Goal: Navigation & Orientation: Find specific page/section

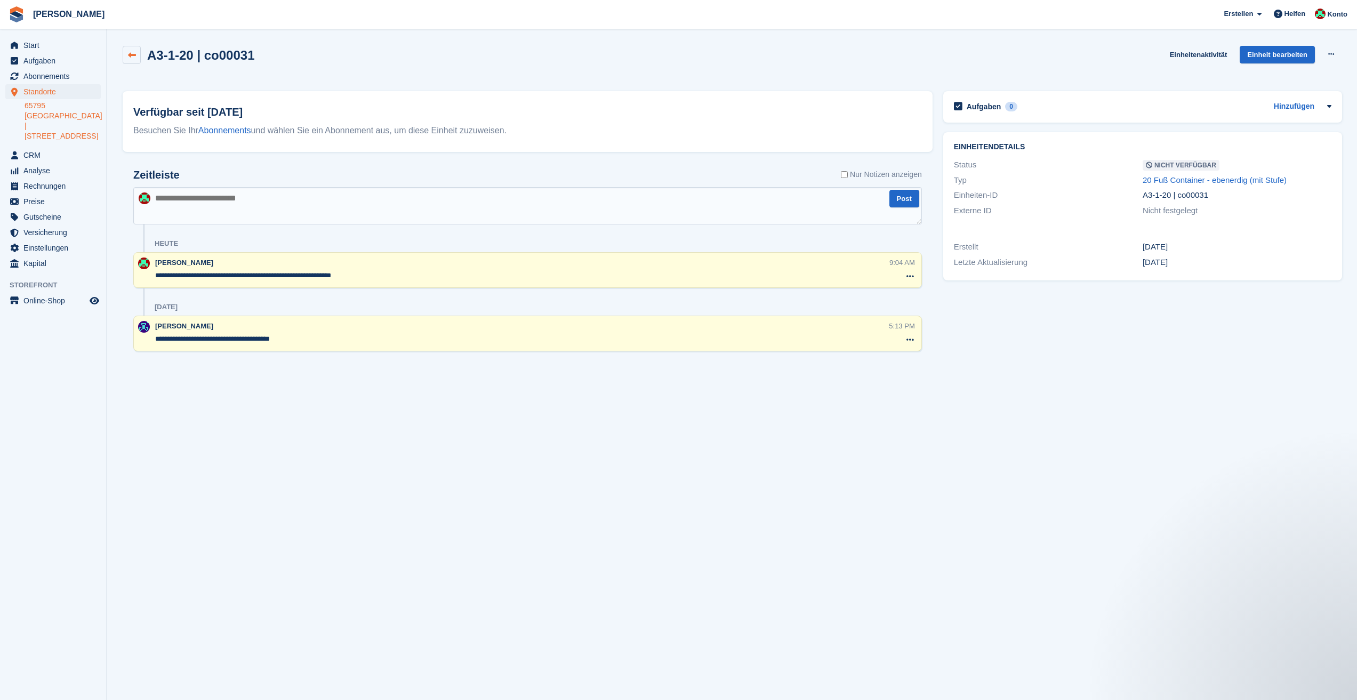
click at [133, 55] on icon at bounding box center [132, 55] width 8 height 8
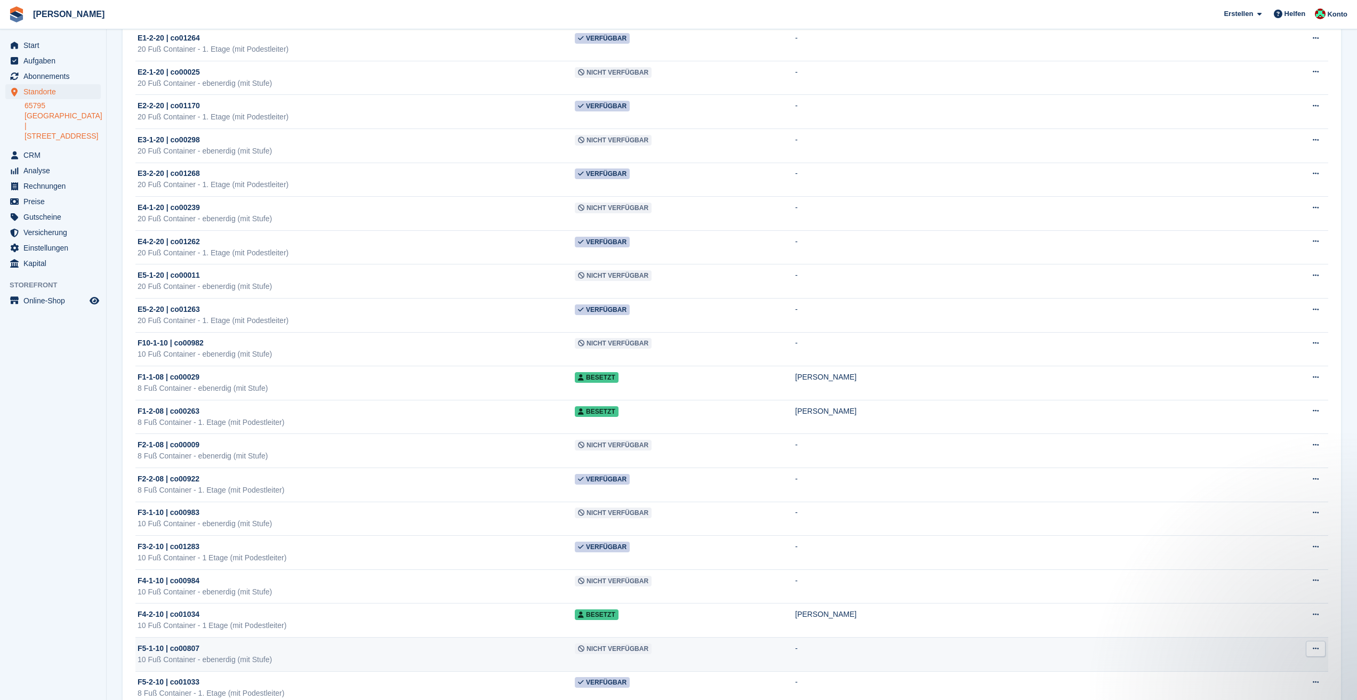
scroll to position [1280, 0]
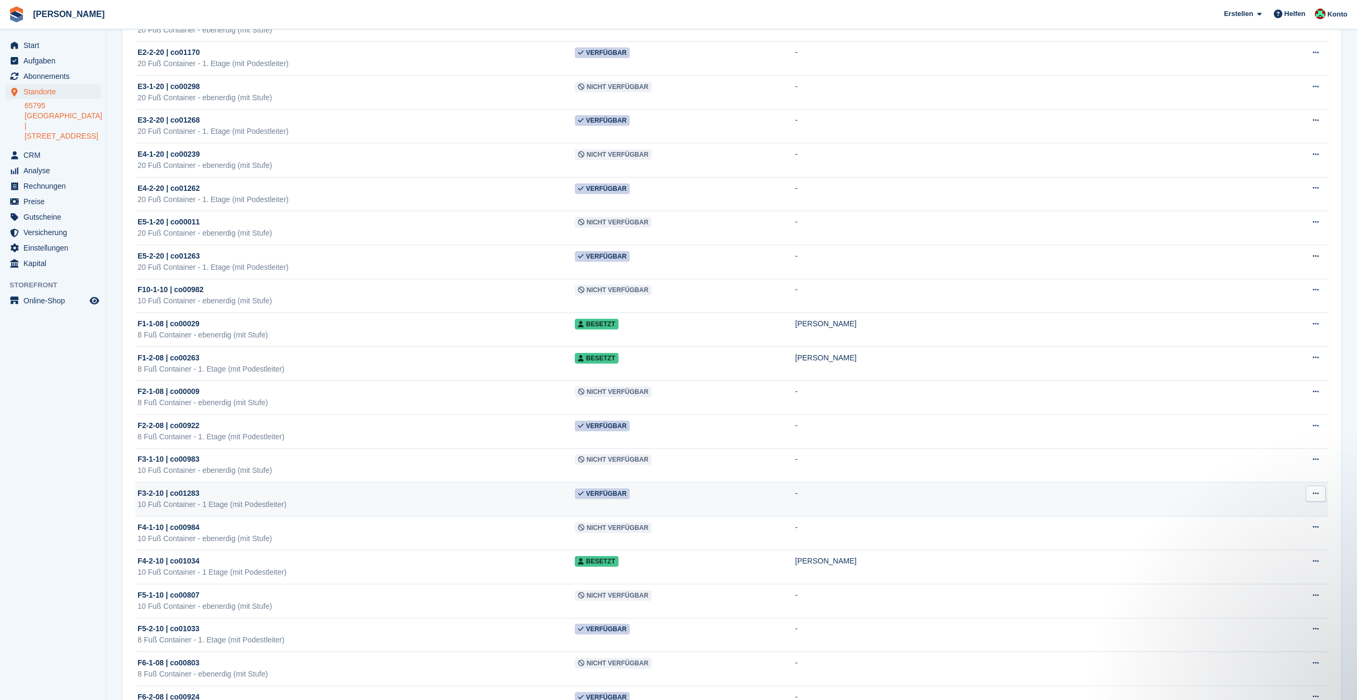
click at [1317, 495] on icon at bounding box center [1316, 493] width 6 height 7
click at [1244, 554] on p "Einheit löschen" at bounding box center [1274, 551] width 93 height 14
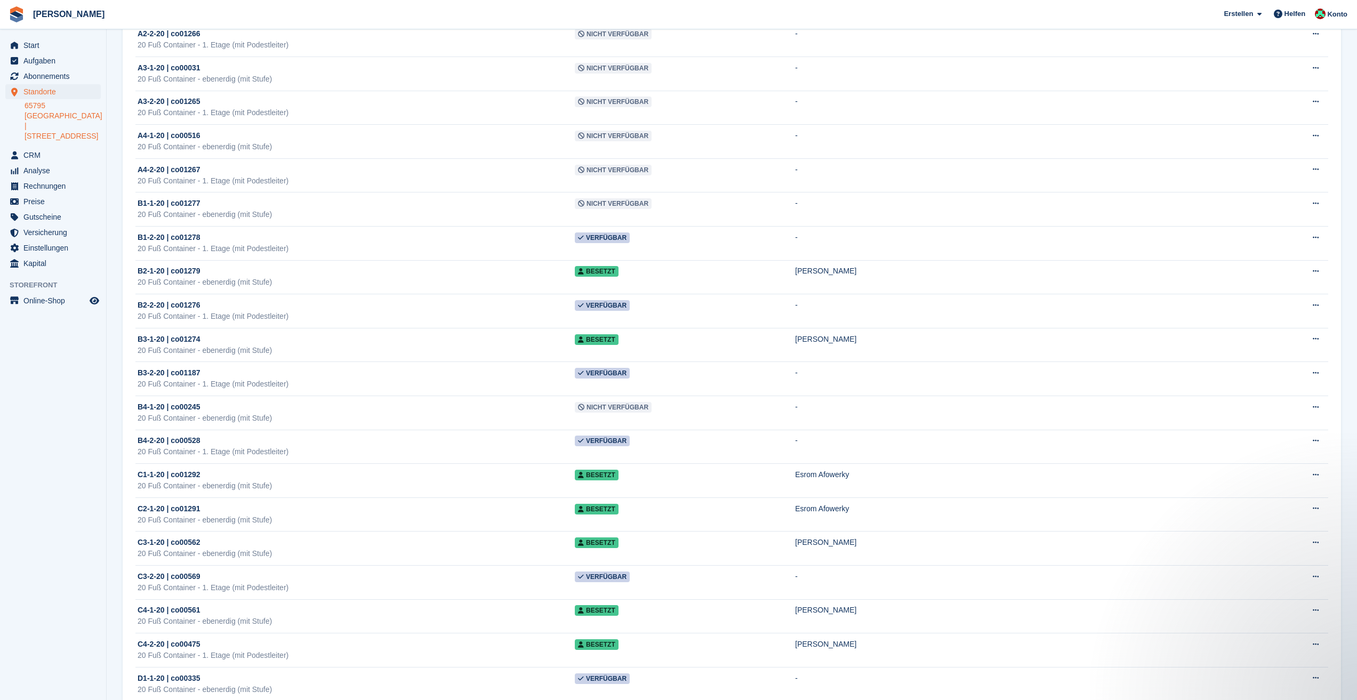
scroll to position [0, 0]
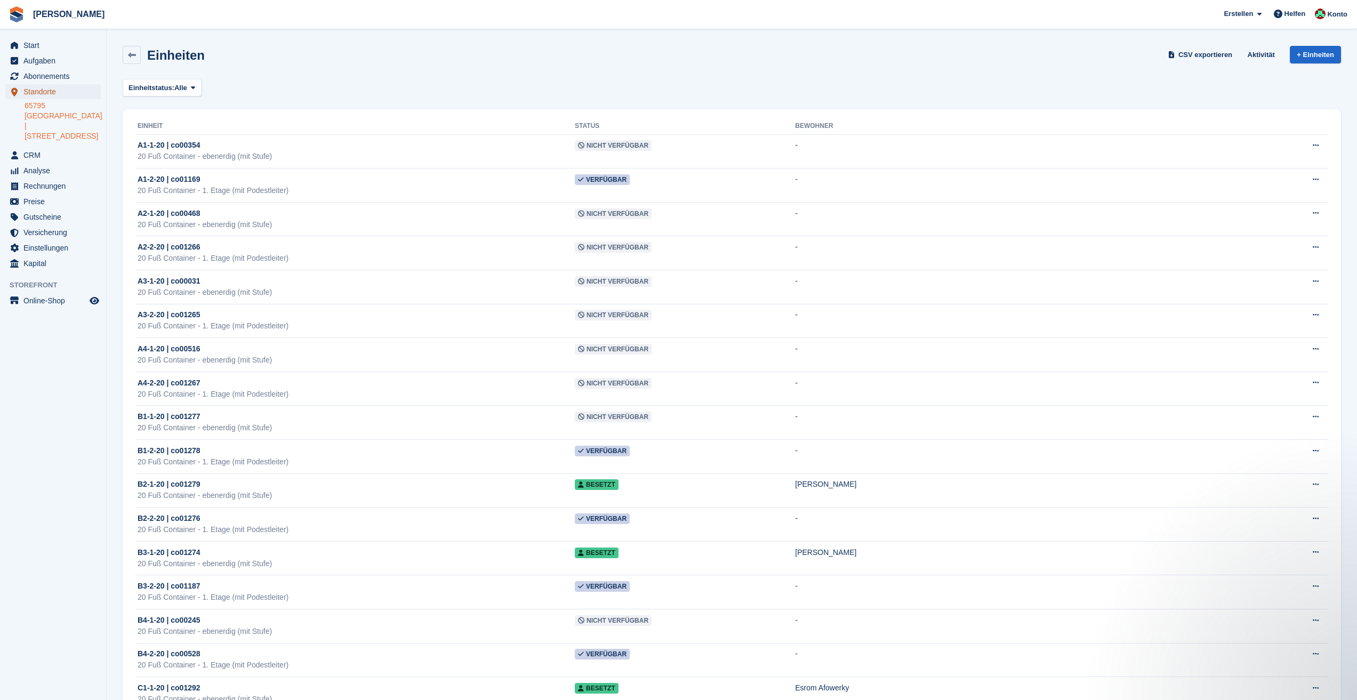
click at [38, 93] on span "Standorte" at bounding box center [55, 91] width 64 height 15
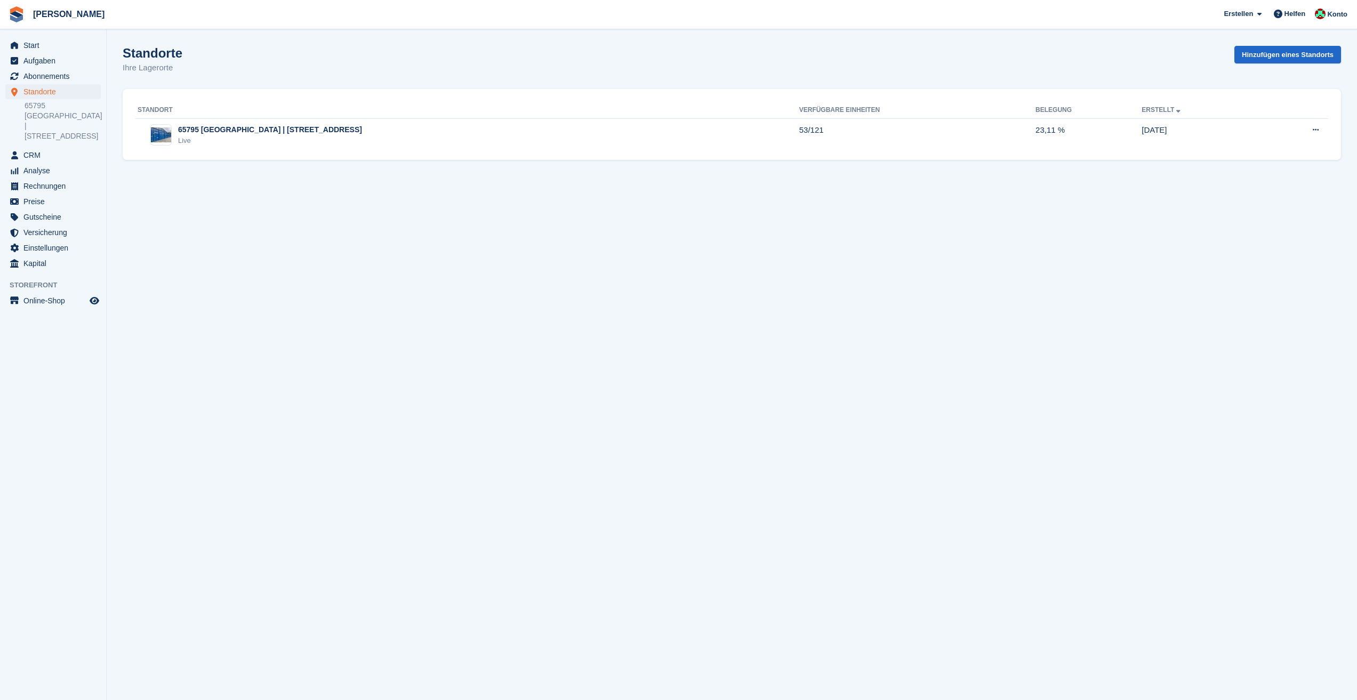
click at [54, 117] on link "65795 [GEOGRAPHIC_DATA] | [STREET_ADDRESS]" at bounding box center [63, 121] width 76 height 41
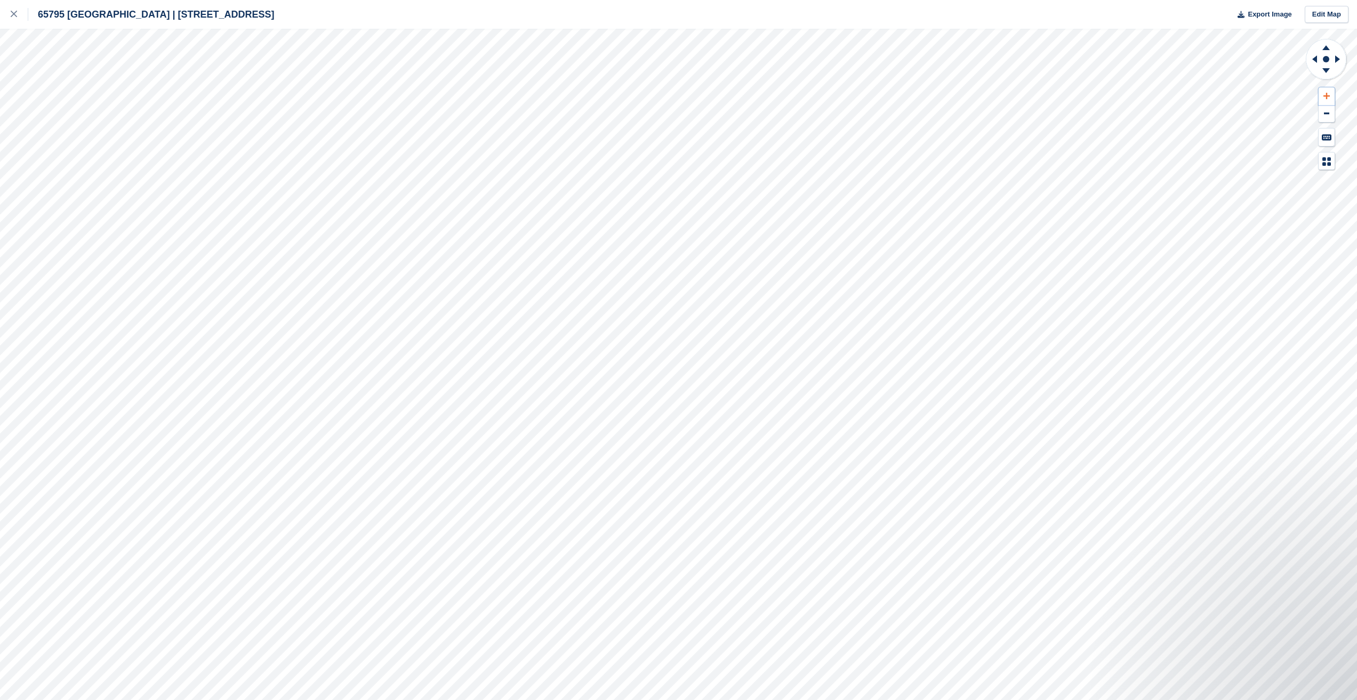
click at [1327, 94] on icon at bounding box center [1326, 96] width 6 height 6
click at [1326, 94] on icon at bounding box center [1326, 96] width 6 height 6
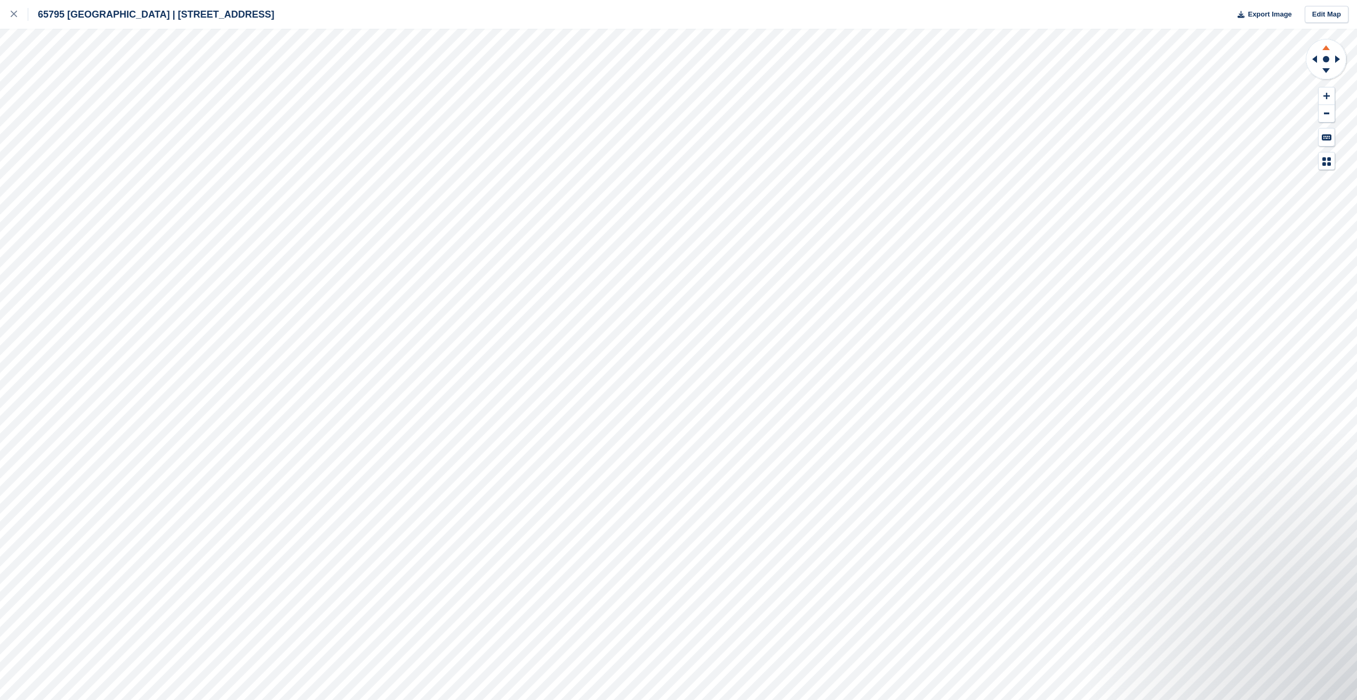
click at [1327, 48] on icon at bounding box center [1325, 47] width 7 height 5
click at [1326, 48] on icon at bounding box center [1325, 47] width 7 height 5
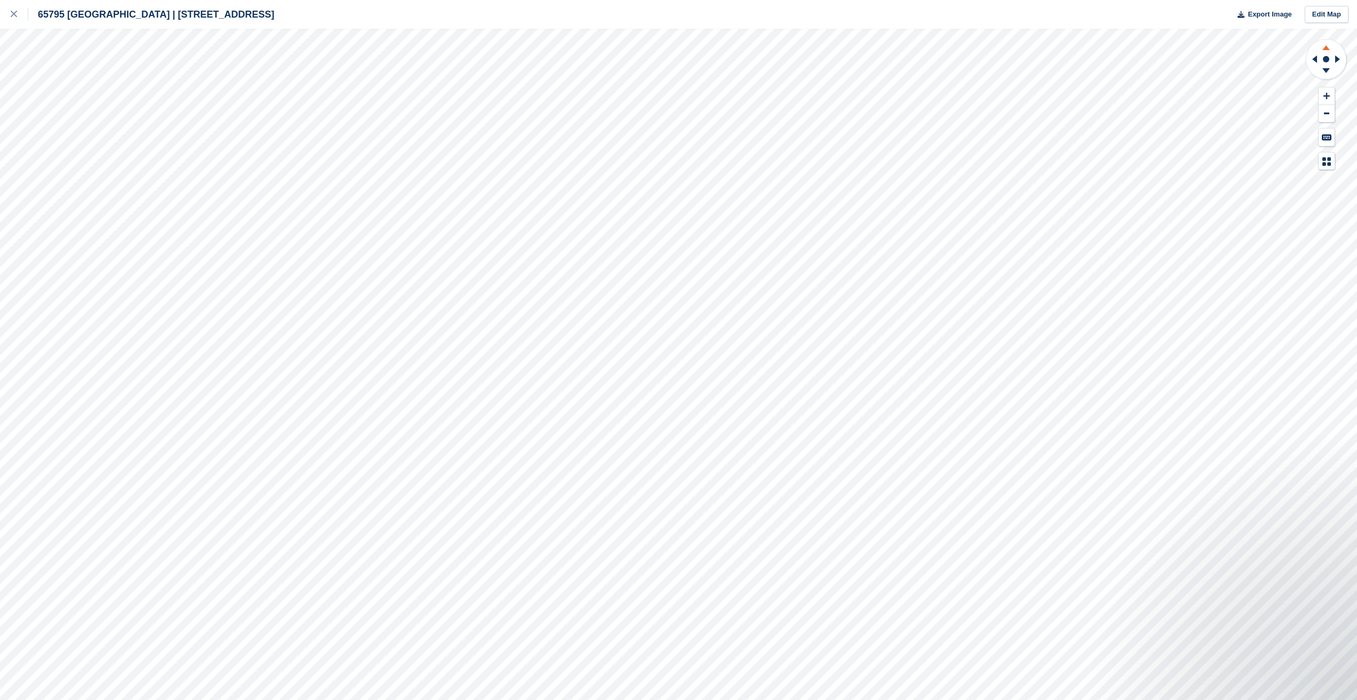
click at [1326, 48] on icon at bounding box center [1325, 47] width 7 height 5
click at [1342, 60] on icon at bounding box center [1338, 59] width 13 height 28
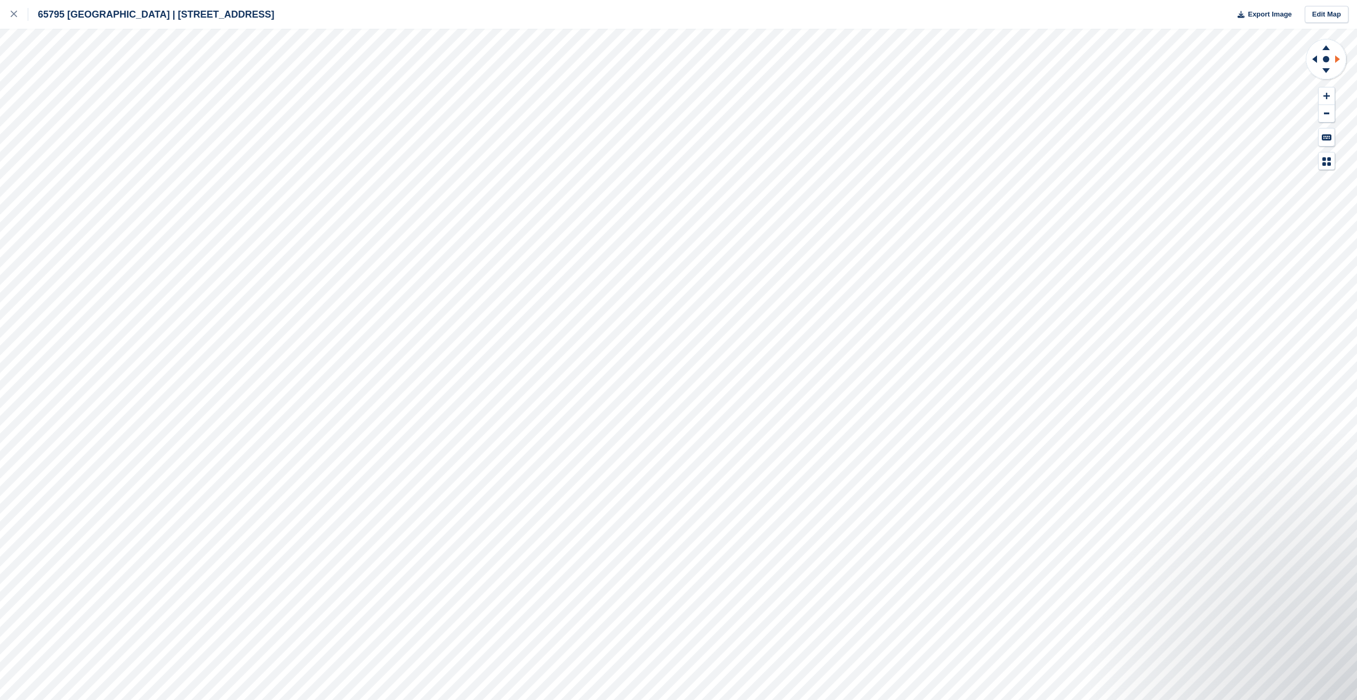
click at [1342, 60] on icon at bounding box center [1338, 59] width 13 height 28
click at [1312, 59] on icon at bounding box center [1312, 59] width 13 height 28
click at [1313, 59] on icon at bounding box center [1312, 59] width 13 height 28
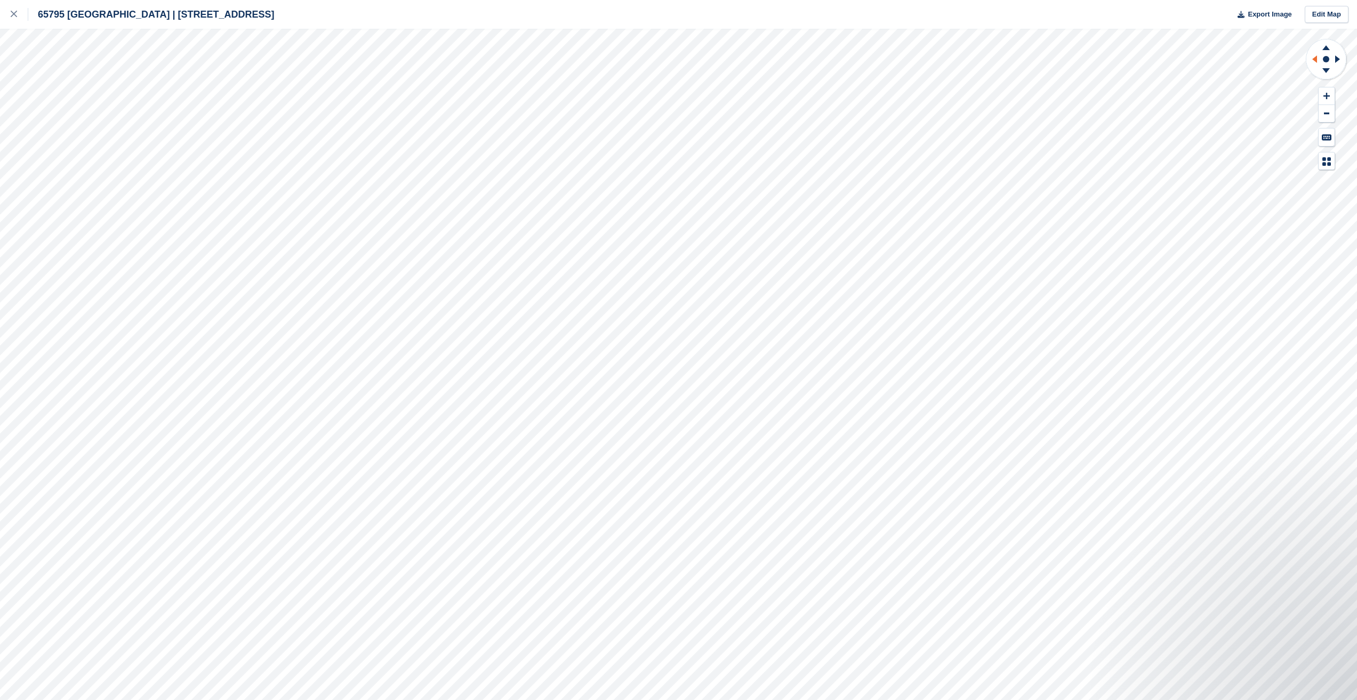
click at [1313, 59] on icon at bounding box center [1312, 59] width 13 height 28
click at [1314, 59] on g at bounding box center [1312, 59] width 13 height 28
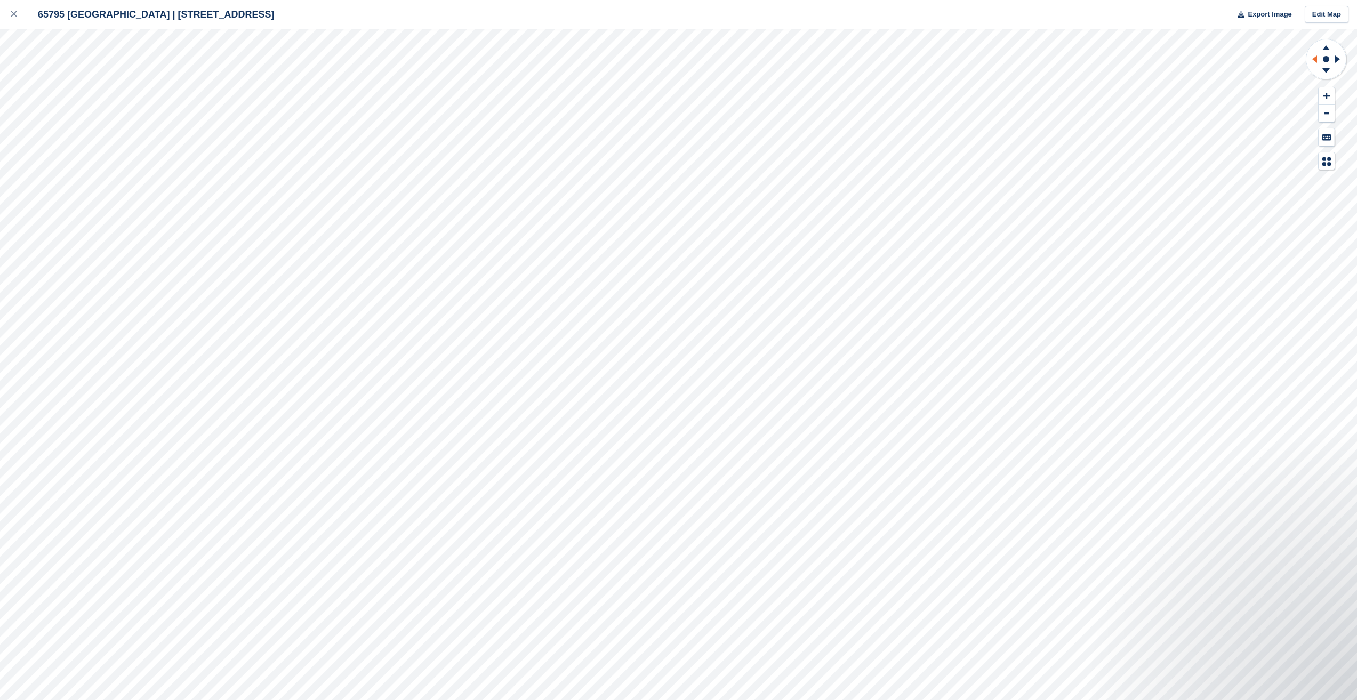
click at [1314, 59] on icon at bounding box center [1314, 58] width 5 height 7
click at [1313, 59] on icon at bounding box center [1314, 58] width 5 height 7
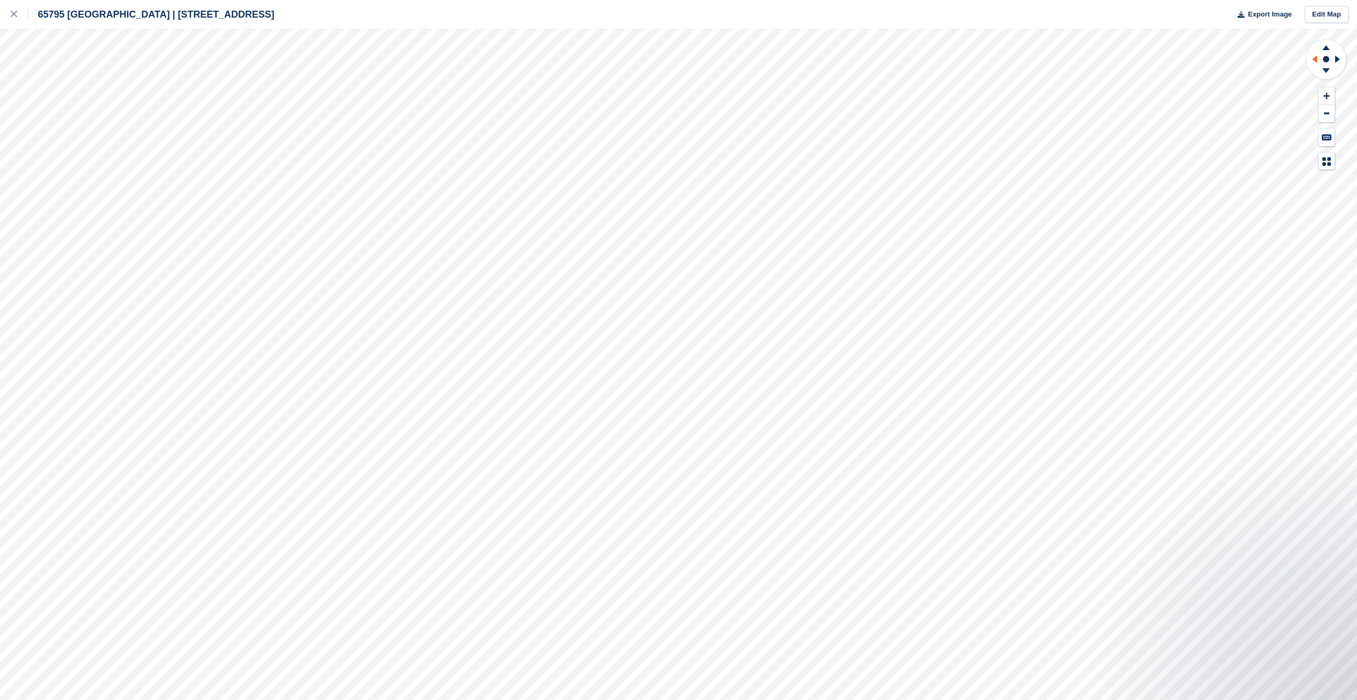
click at [1313, 59] on icon at bounding box center [1314, 58] width 5 height 7
click at [1313, 59] on icon at bounding box center [1312, 59] width 13 height 28
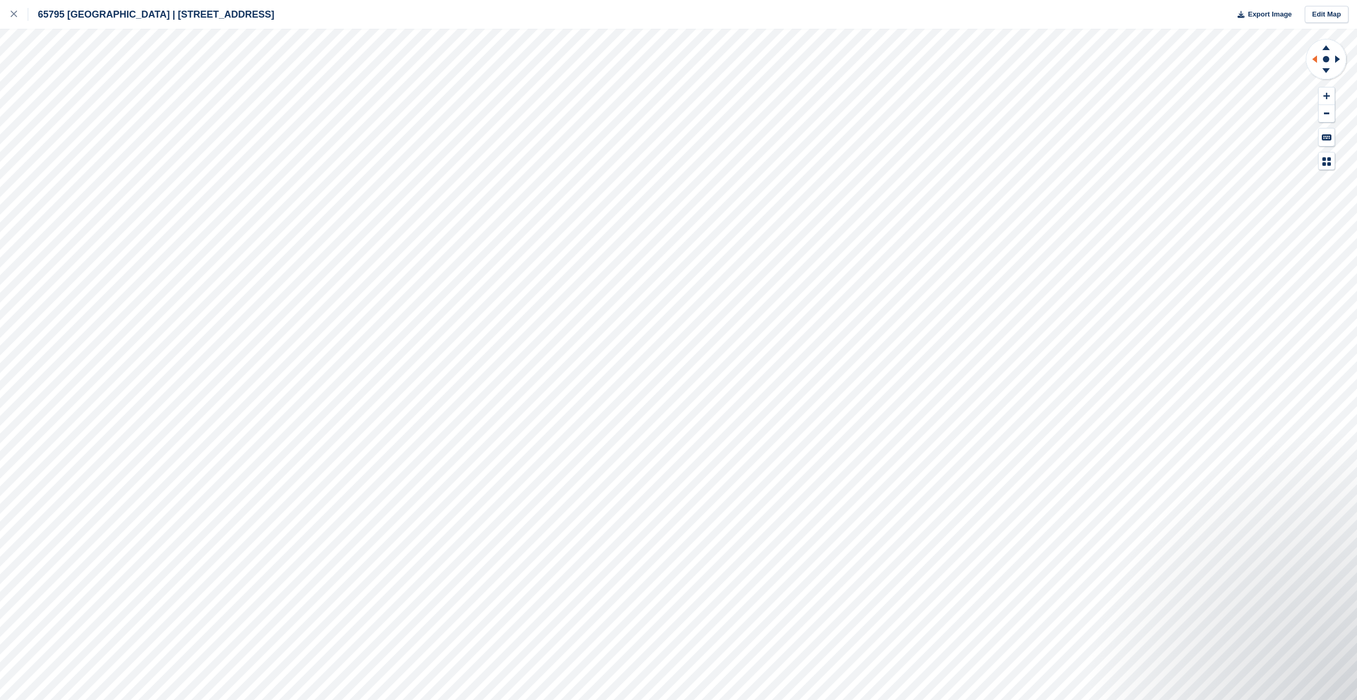
click at [1313, 59] on icon at bounding box center [1312, 59] width 13 height 28
